Goal: Check status

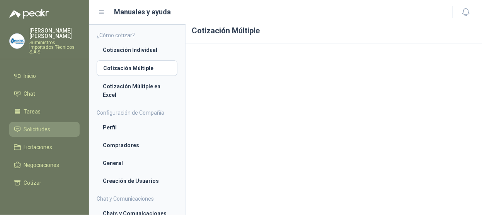
click at [43, 125] on span "Solicitudes" at bounding box center [37, 129] width 27 height 9
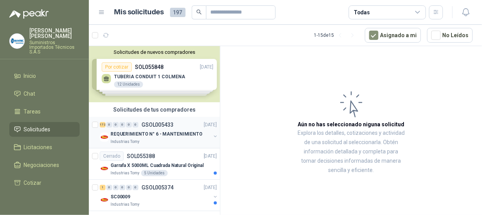
click at [144, 117] on div "172 0 0 0 0 0 GSOL005433 [DATE] REQUERIMIENTO N° 6 - MANTENIMIENTO Industrias T…" at bounding box center [154, 132] width 131 height 31
click at [163, 117] on div "172 0 0 0 0 0 GSOL005433 [DATE] REQUERIMIENTO N° 6 - MANTENIMIENTO Industrias T…" at bounding box center [154, 132] width 131 height 31
click at [141, 132] on p "REQUERIMIENTO N° 6 - MANTENIMIENTO" at bounding box center [157, 133] width 92 height 7
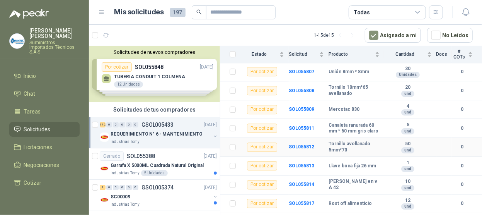
scroll to position [3414, 0]
